Goal: Navigation & Orientation: Understand site structure

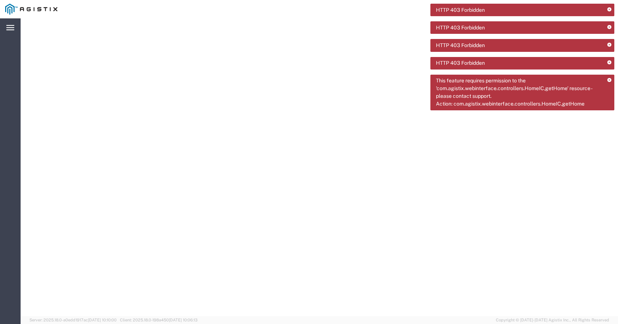
click at [12, 30] on icon at bounding box center [10, 27] width 8 height 5
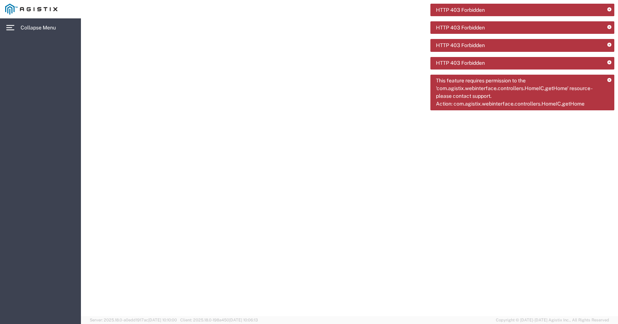
click at [33, 28] on span "Collapse Menu" at bounding box center [41, 27] width 40 height 15
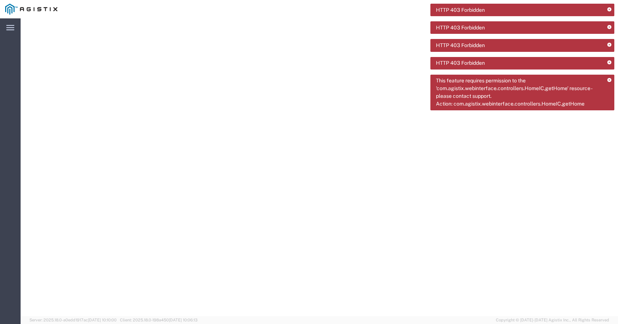
click at [581, 7] on div "HTTP 403 Forbidden" at bounding box center [522, 10] width 184 height 13
click at [464, 12] on span "HTTP 403 Forbidden" at bounding box center [460, 10] width 49 height 8
drag, startPoint x: 465, startPoint y: 12, endPoint x: 457, endPoint y: 26, distance: 16.1
click at [465, 12] on span "HTTP 403 Forbidden" at bounding box center [460, 10] width 49 height 8
click at [457, 30] on span "HTTP 403 Forbidden" at bounding box center [460, 28] width 49 height 8
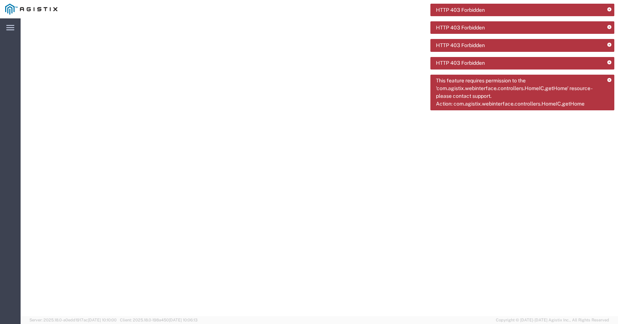
click at [457, 30] on span "HTTP 403 Forbidden" at bounding box center [460, 28] width 49 height 8
drag, startPoint x: 457, startPoint y: 31, endPoint x: 455, endPoint y: 38, distance: 7.9
click at [456, 35] on div "HTTP 403 Forbidden HTTP 403 Forbidden HTTP 403 Forbidden HTTP 403 Forbidden Thi…" at bounding box center [522, 60] width 184 height 112
drag, startPoint x: 453, startPoint y: 45, endPoint x: 452, endPoint y: 49, distance: 4.1
click at [452, 46] on span "HTTP 403 Forbidden" at bounding box center [460, 46] width 49 height 8
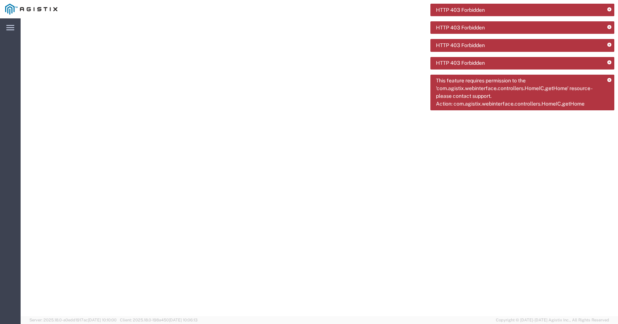
drag, startPoint x: 451, startPoint y: 55, endPoint x: 440, endPoint y: 87, distance: 34.1
click at [451, 55] on div "HTTP 403 Forbidden HTTP 403 Forbidden HTTP 403 Forbidden HTTP 403 Forbidden Thi…" at bounding box center [522, 60] width 184 height 112
click at [35, 10] on img at bounding box center [31, 9] width 52 height 11
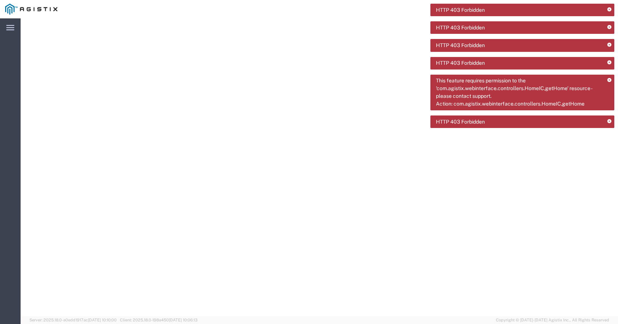
click at [38, 7] on img at bounding box center [31, 9] width 52 height 11
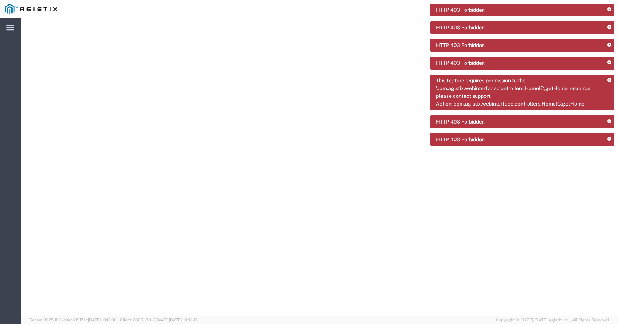
click at [610, 9] on icon at bounding box center [609, 10] width 4 height 4
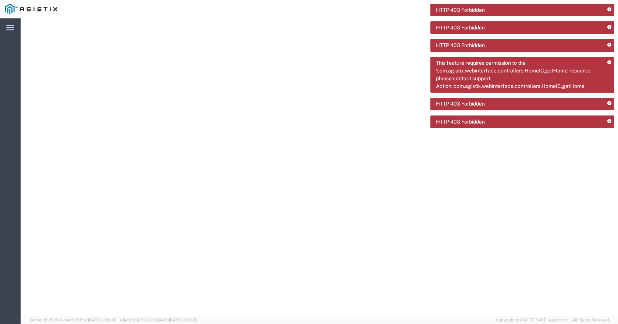
click at [610, 9] on icon at bounding box center [609, 10] width 4 height 4
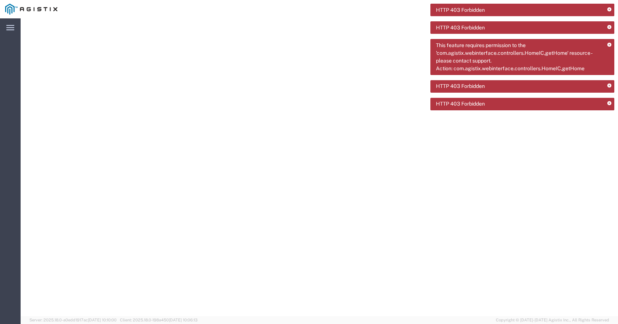
click at [610, 9] on icon at bounding box center [609, 10] width 4 height 4
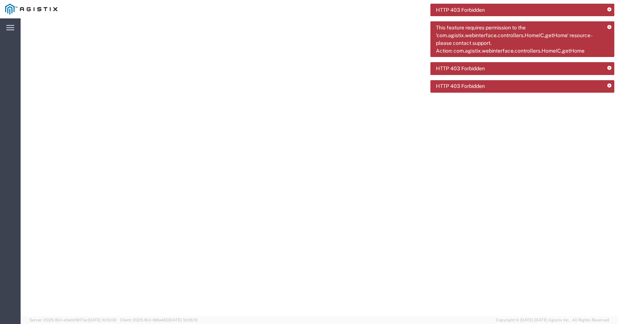
click at [610, 9] on icon at bounding box center [609, 10] width 4 height 4
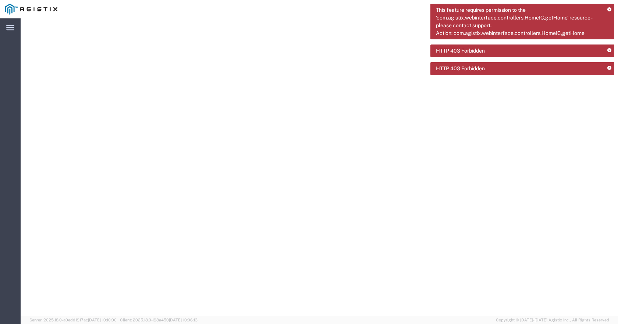
click at [609, 52] on icon at bounding box center [609, 51] width 4 height 4
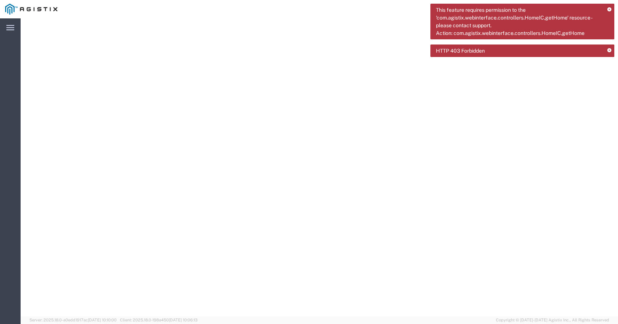
drag, startPoint x: 611, startPoint y: 51, endPoint x: 583, endPoint y: 35, distance: 31.8
click at [611, 51] on icon at bounding box center [609, 51] width 4 height 4
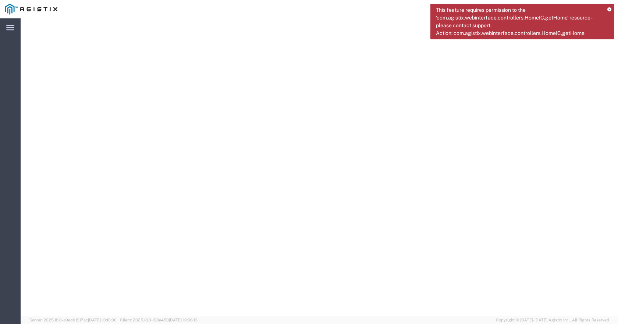
click at [1, 155] on div "main_menu Created with Sketch. Collapse Menu" at bounding box center [10, 171] width 21 height 306
drag, startPoint x: 28, startPoint y: 161, endPoint x: 117, endPoint y: 150, distance: 89.7
drag, startPoint x: 59, startPoint y: 24, endPoint x: 199, endPoint y: 69, distance: 147.2
click at [200, 69] on div at bounding box center [320, 170] width 592 height 298
click at [10, 26] on icon at bounding box center [10, 28] width 8 height 6
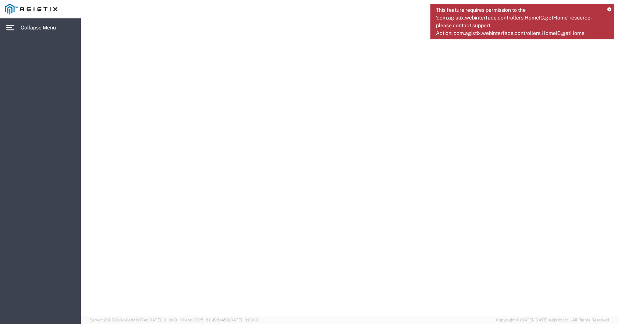
click at [27, 28] on span "Collapse Menu" at bounding box center [41, 27] width 40 height 15
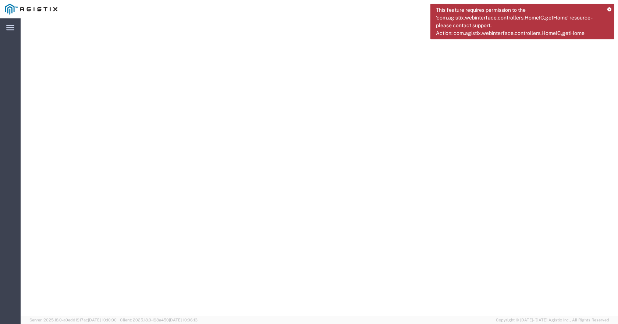
drag, startPoint x: 29, startPoint y: 42, endPoint x: 184, endPoint y: 94, distance: 163.0
click at [188, 96] on div at bounding box center [320, 170] width 592 height 298
